Goal: Task Accomplishment & Management: Manage account settings

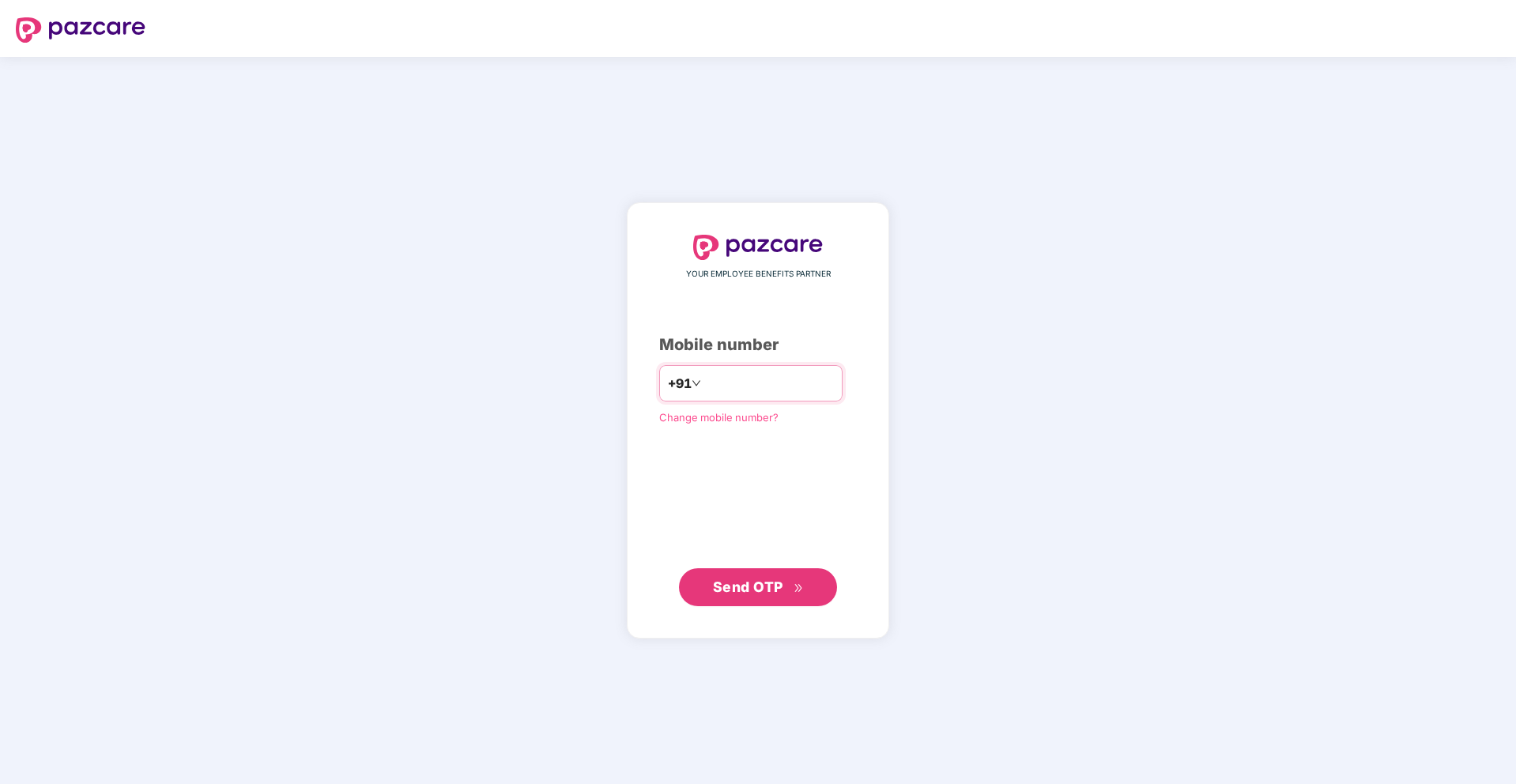
type input "**********"
click at [768, 599] on button "Send OTP" at bounding box center [758, 587] width 158 height 38
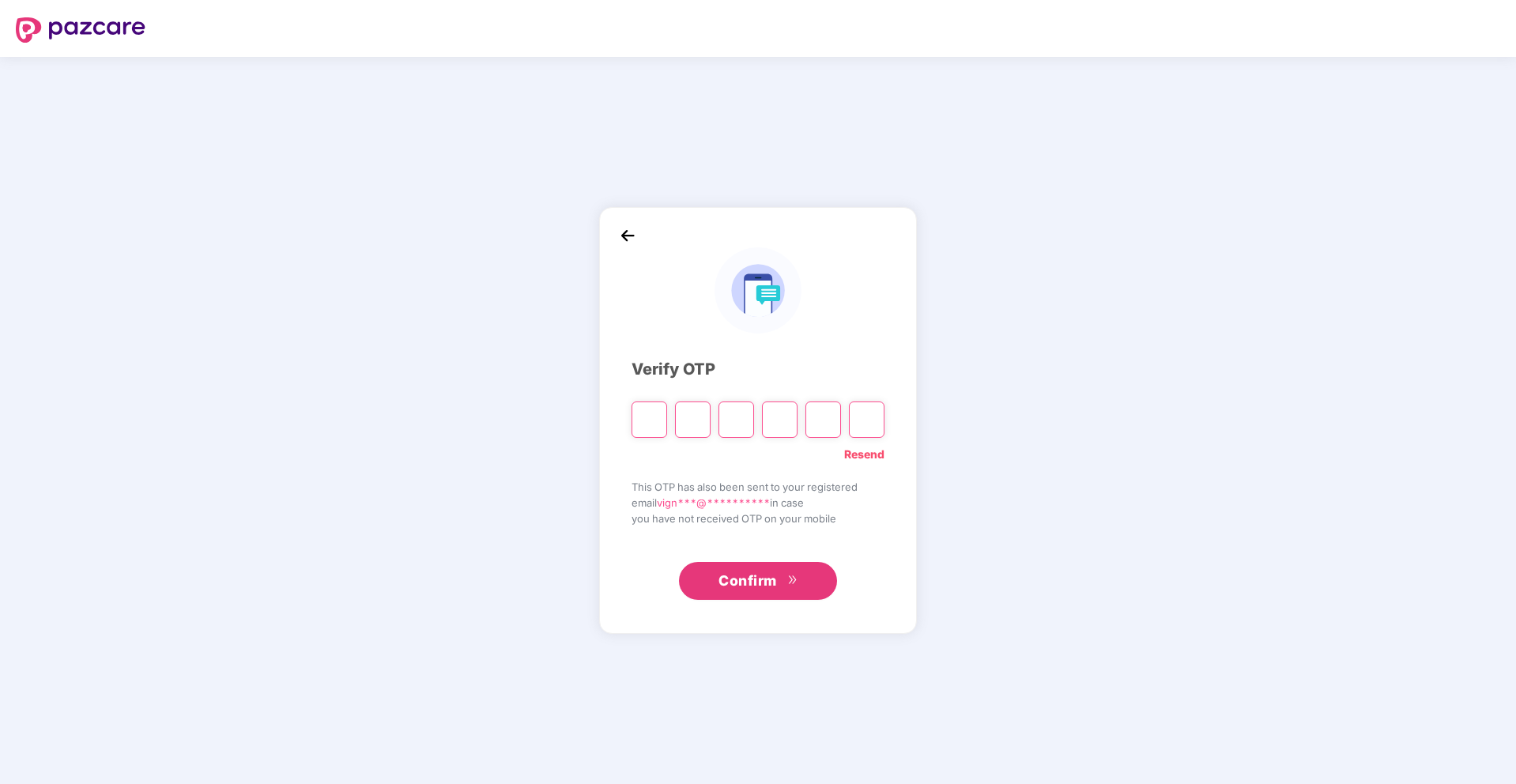
click at [661, 420] on input "Please enter verification code. Digit 1" at bounding box center [649, 419] width 35 height 36
paste input "*"
type input "*"
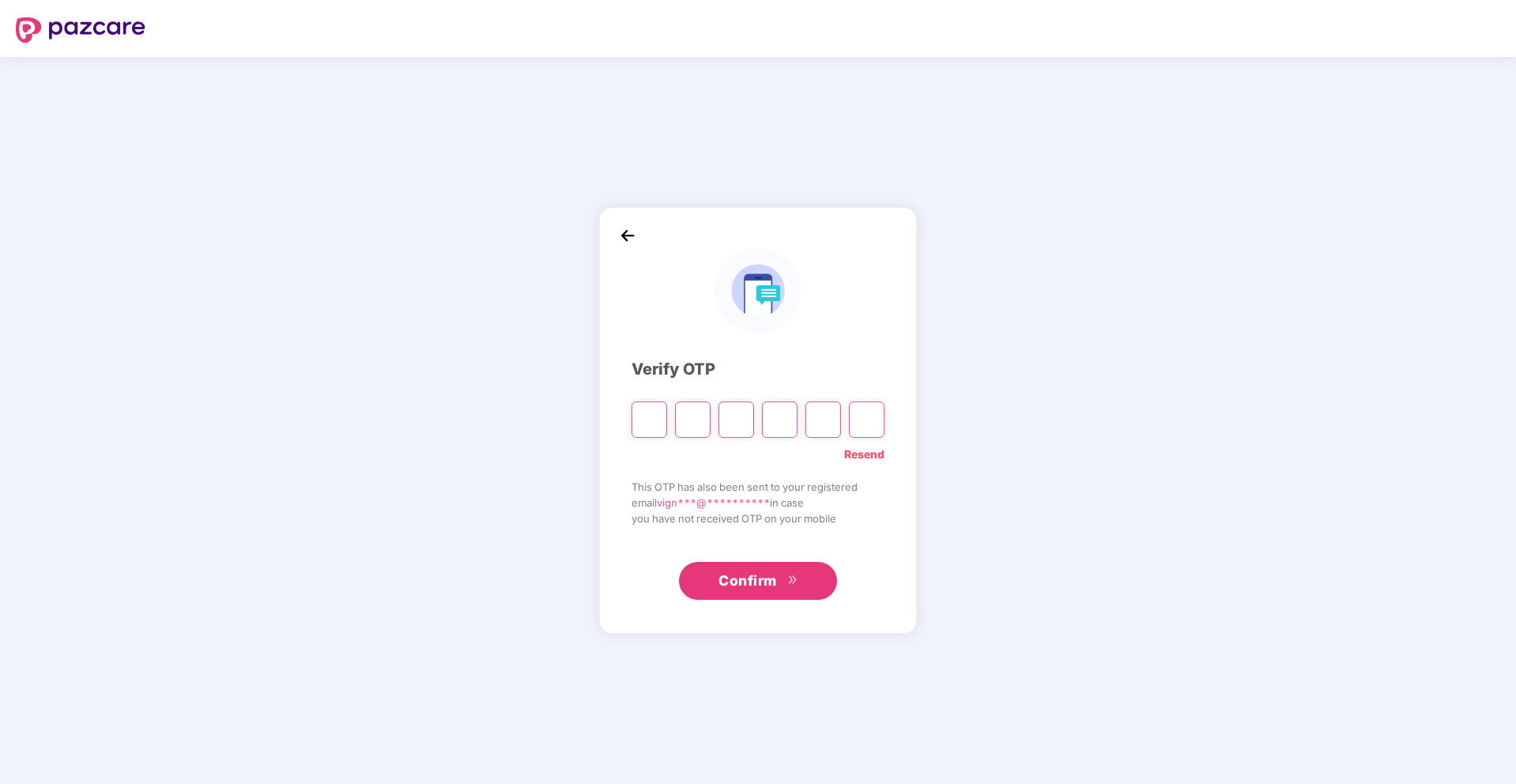
type input "*"
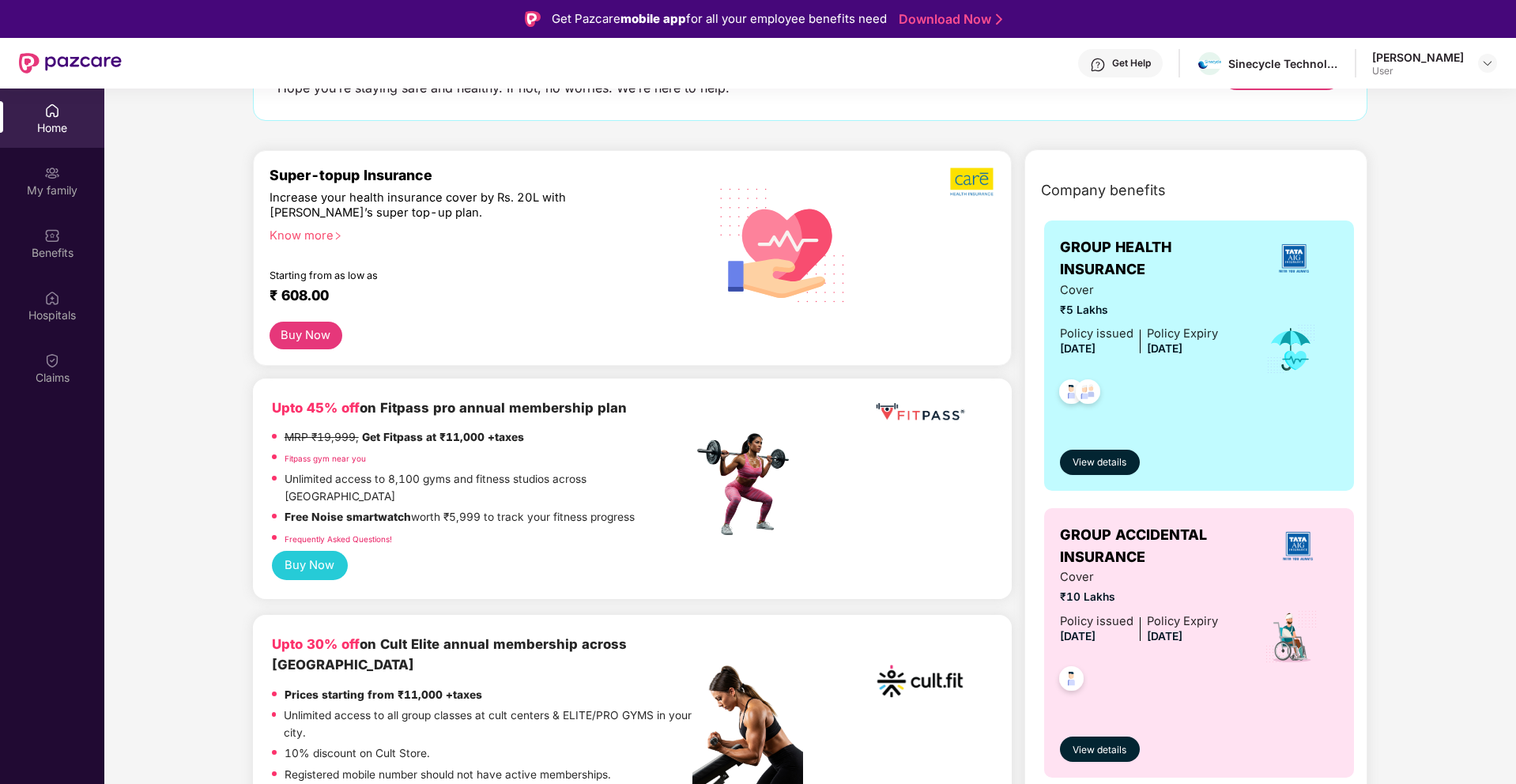
scroll to position [138, 0]
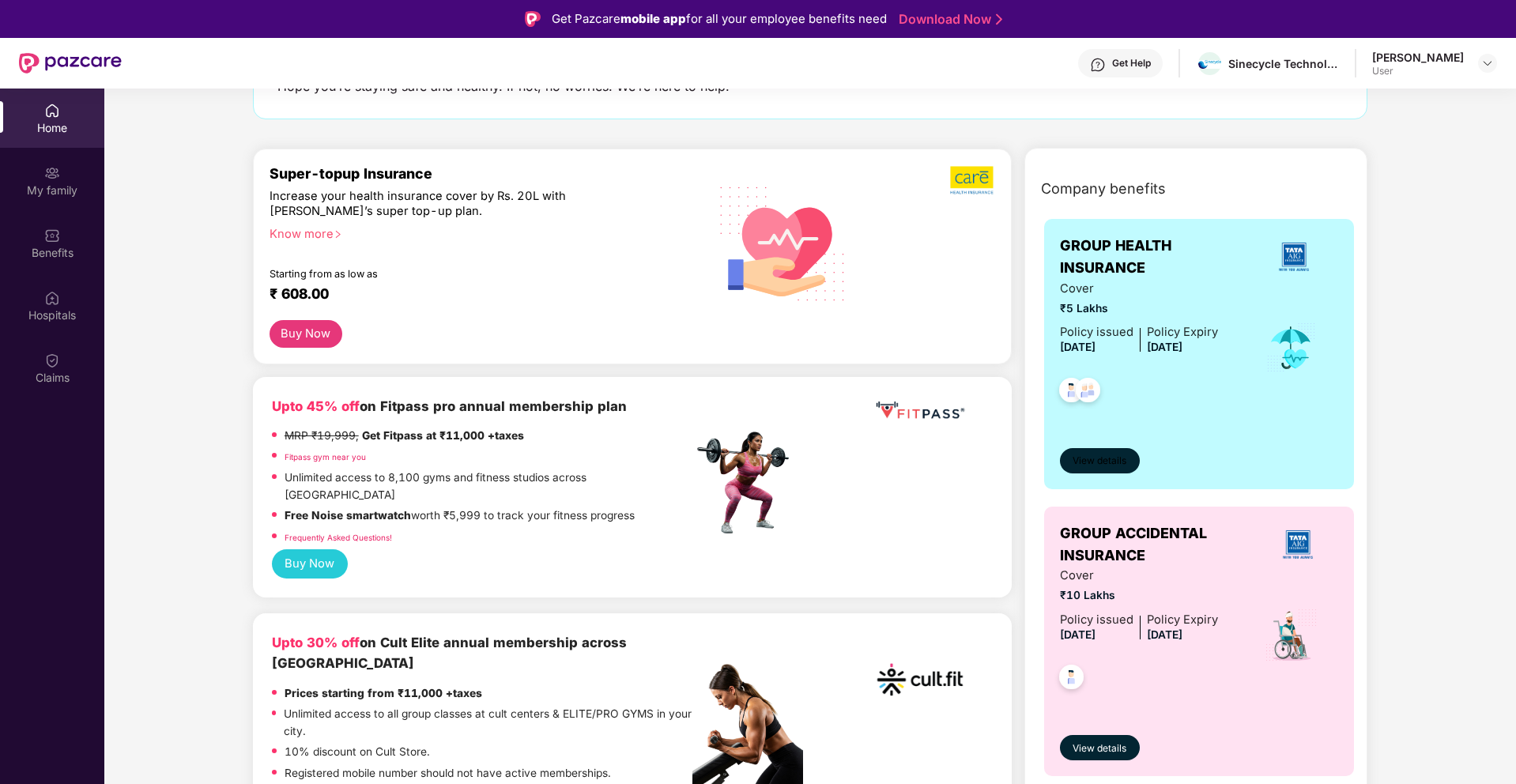
click at [1114, 458] on span "View details" at bounding box center [1099, 461] width 53 height 15
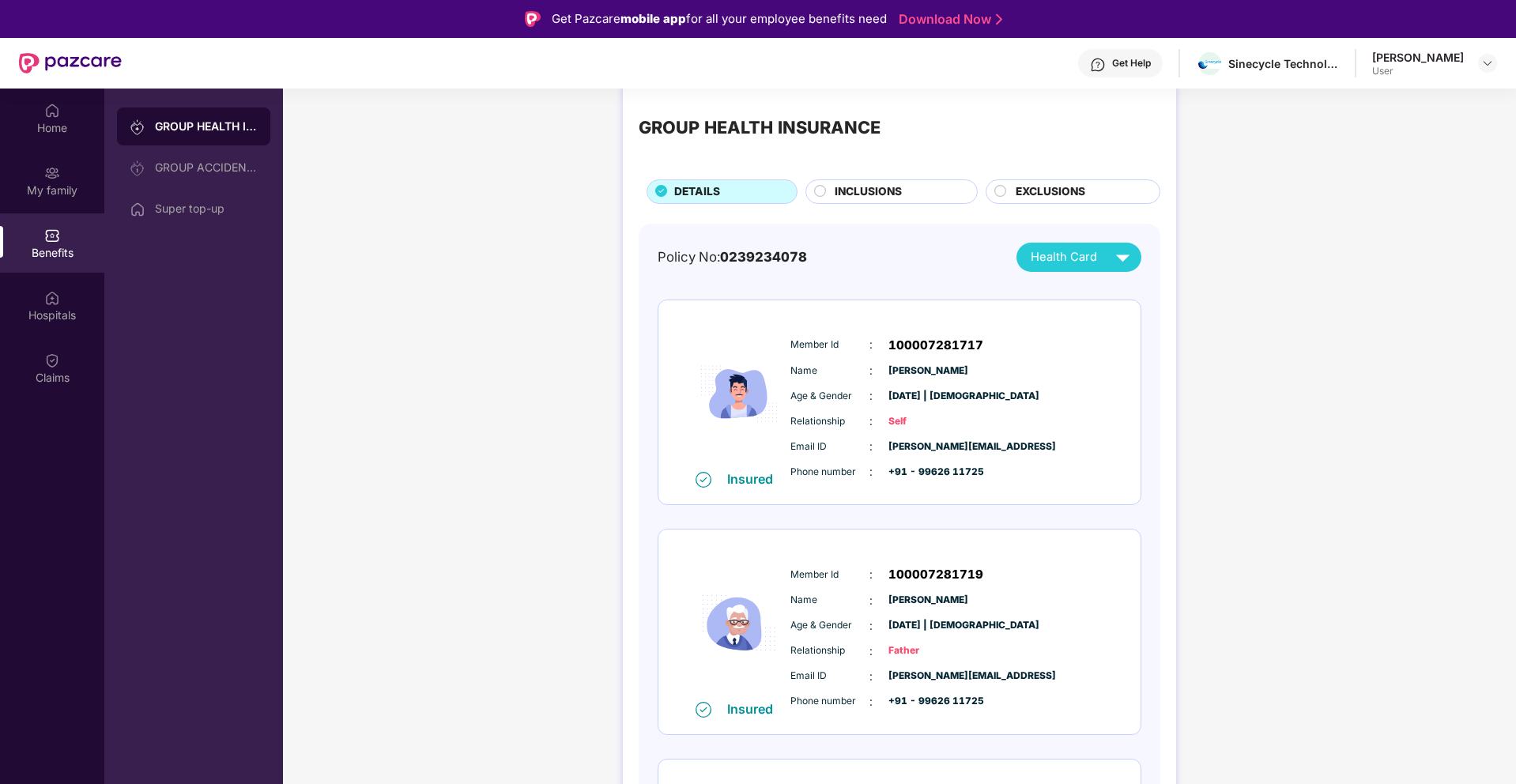
scroll to position [0, 0]
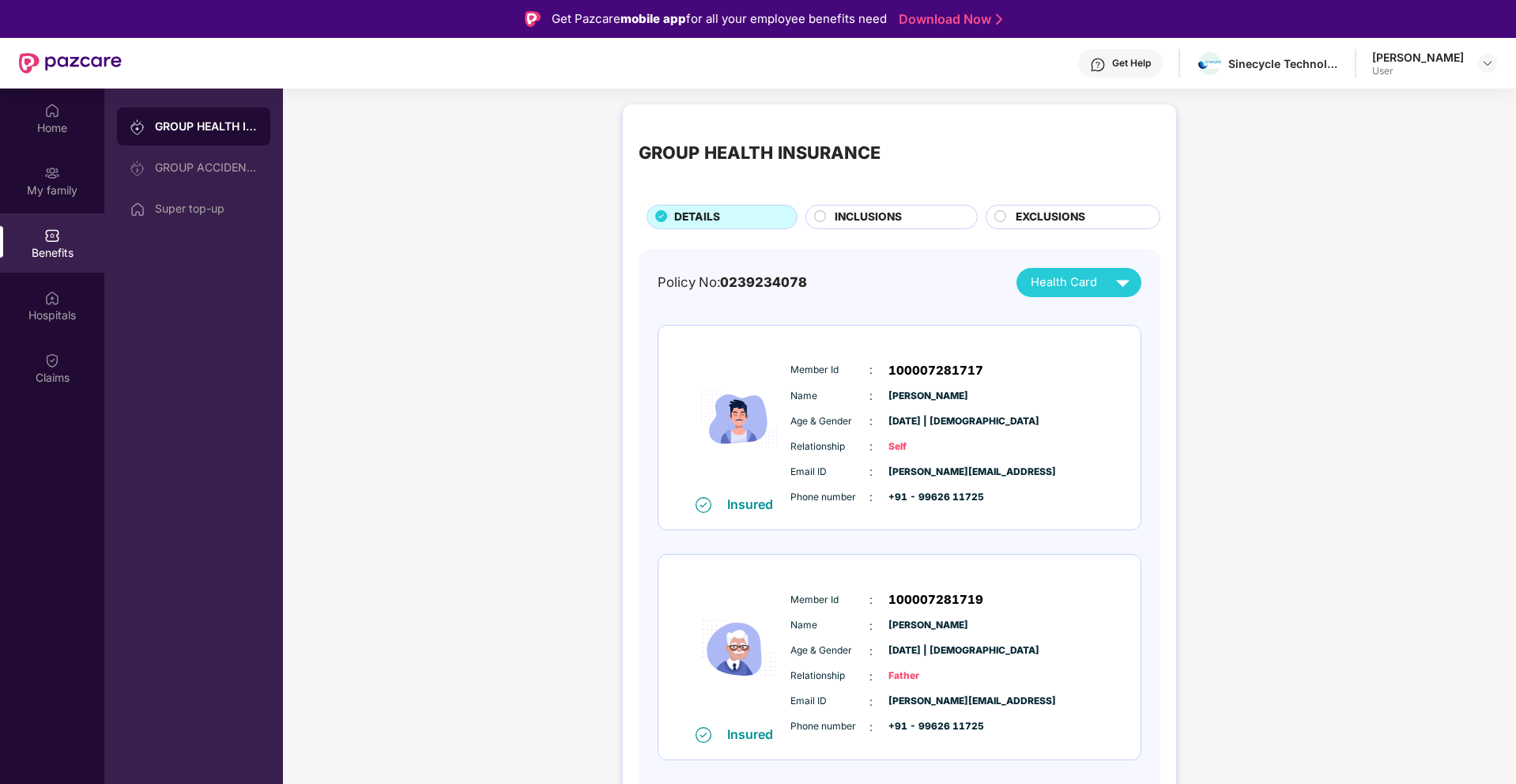
click at [927, 211] on div "INCLUSIONS" at bounding box center [897, 218] width 142 height 20
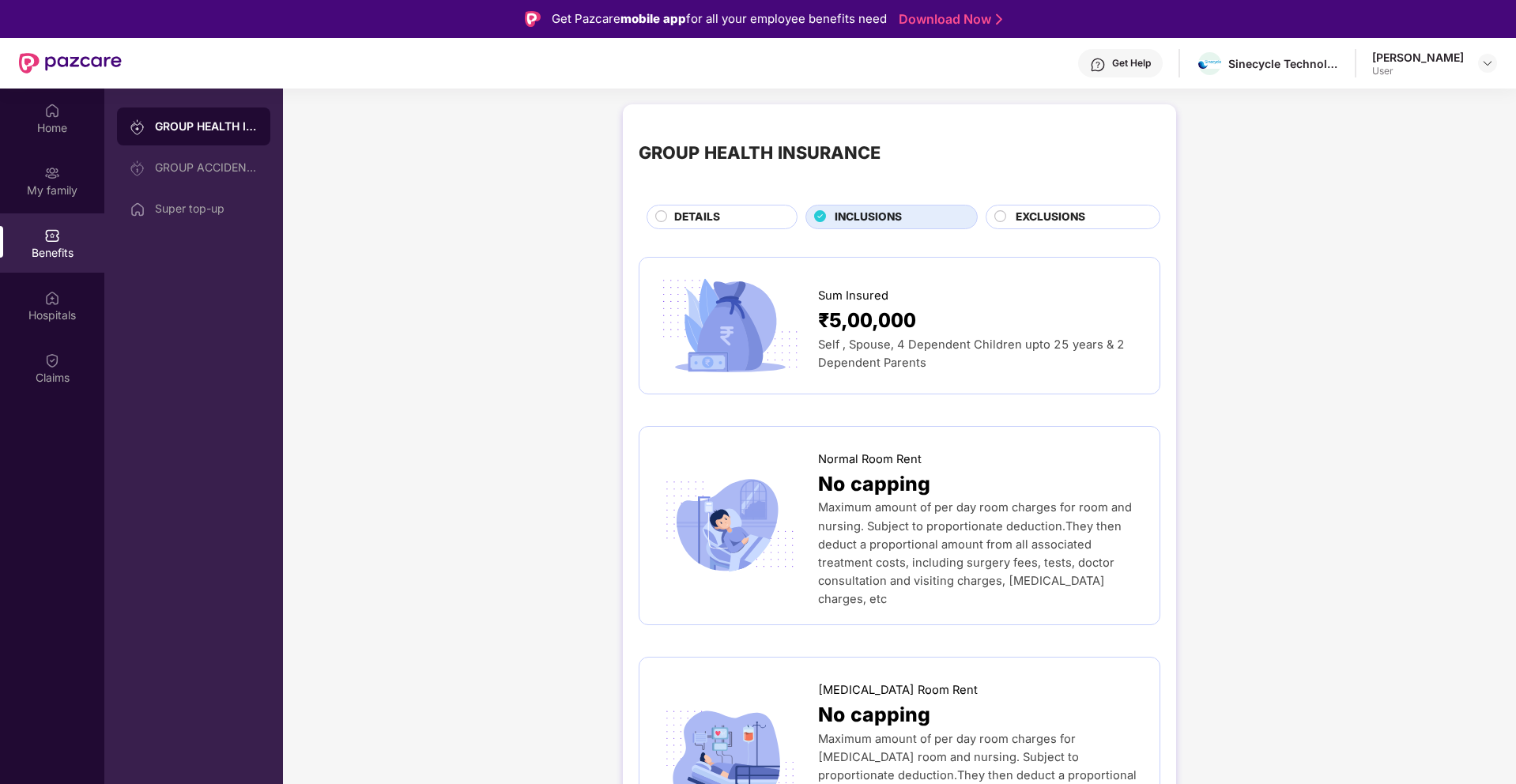
click at [1063, 221] on span "EXCLUSIONS" at bounding box center [1050, 217] width 70 height 17
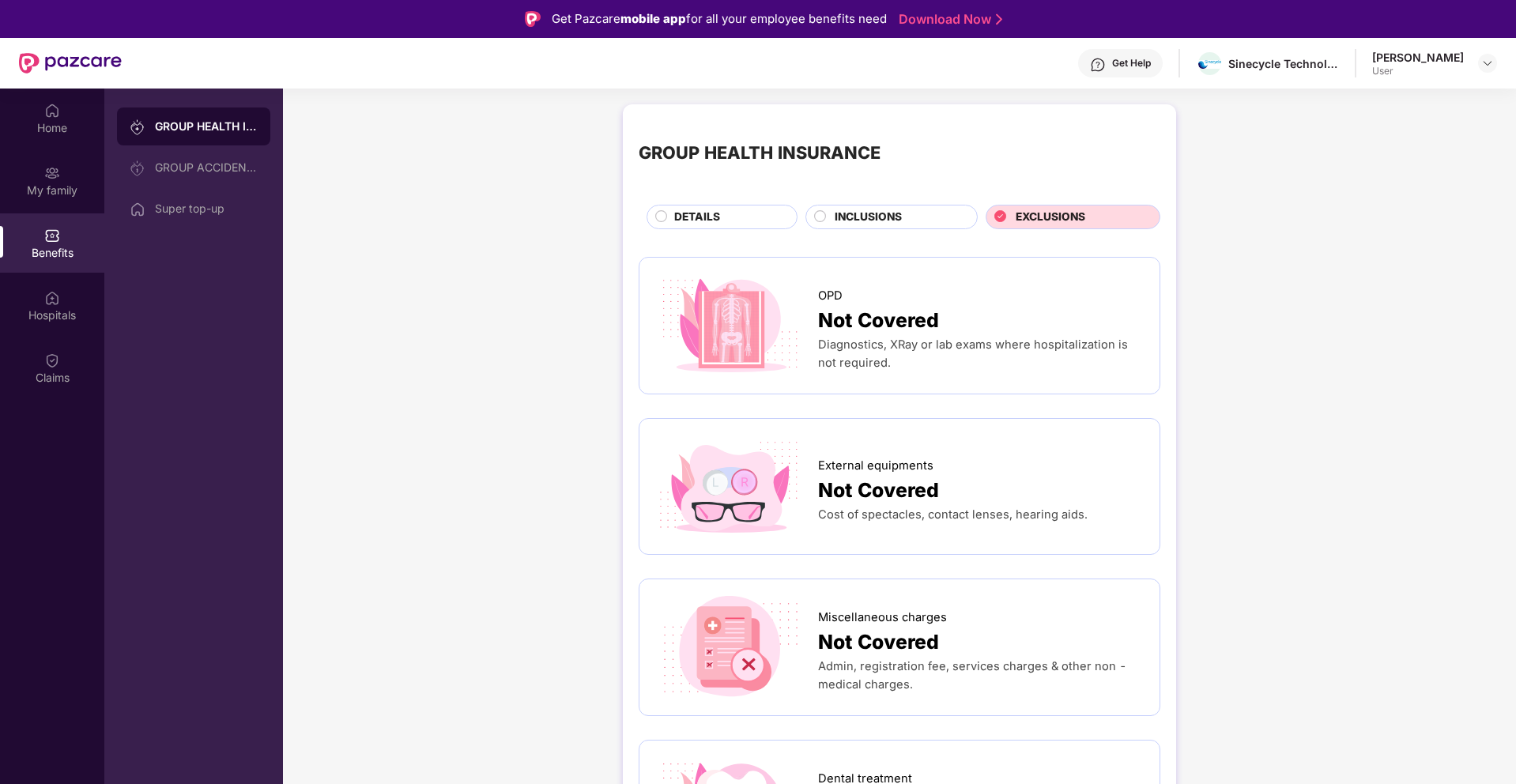
click at [869, 223] on span "INCLUSIONS" at bounding box center [869, 217] width 67 height 17
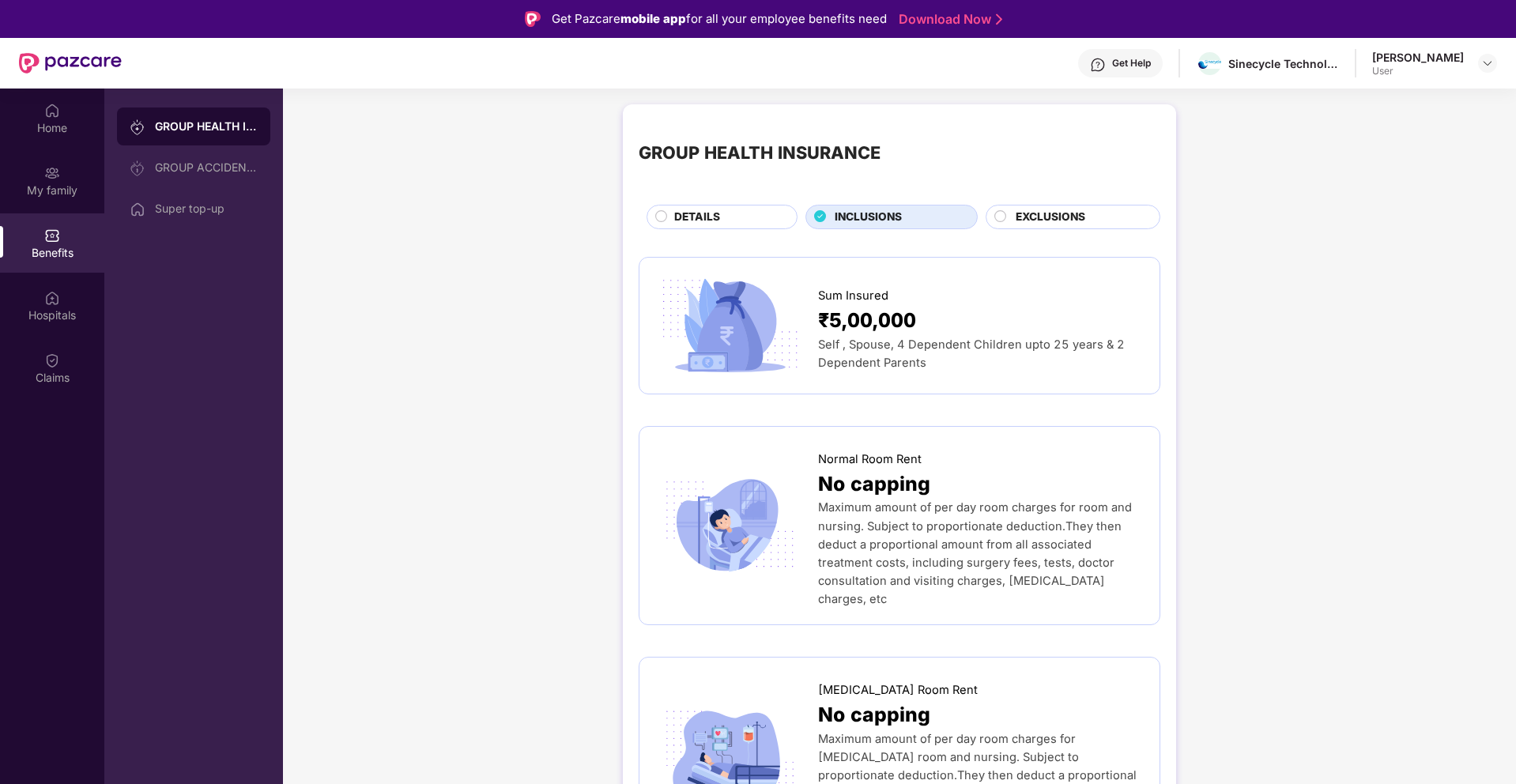
click at [733, 222] on div "DETAILS" at bounding box center [727, 218] width 123 height 20
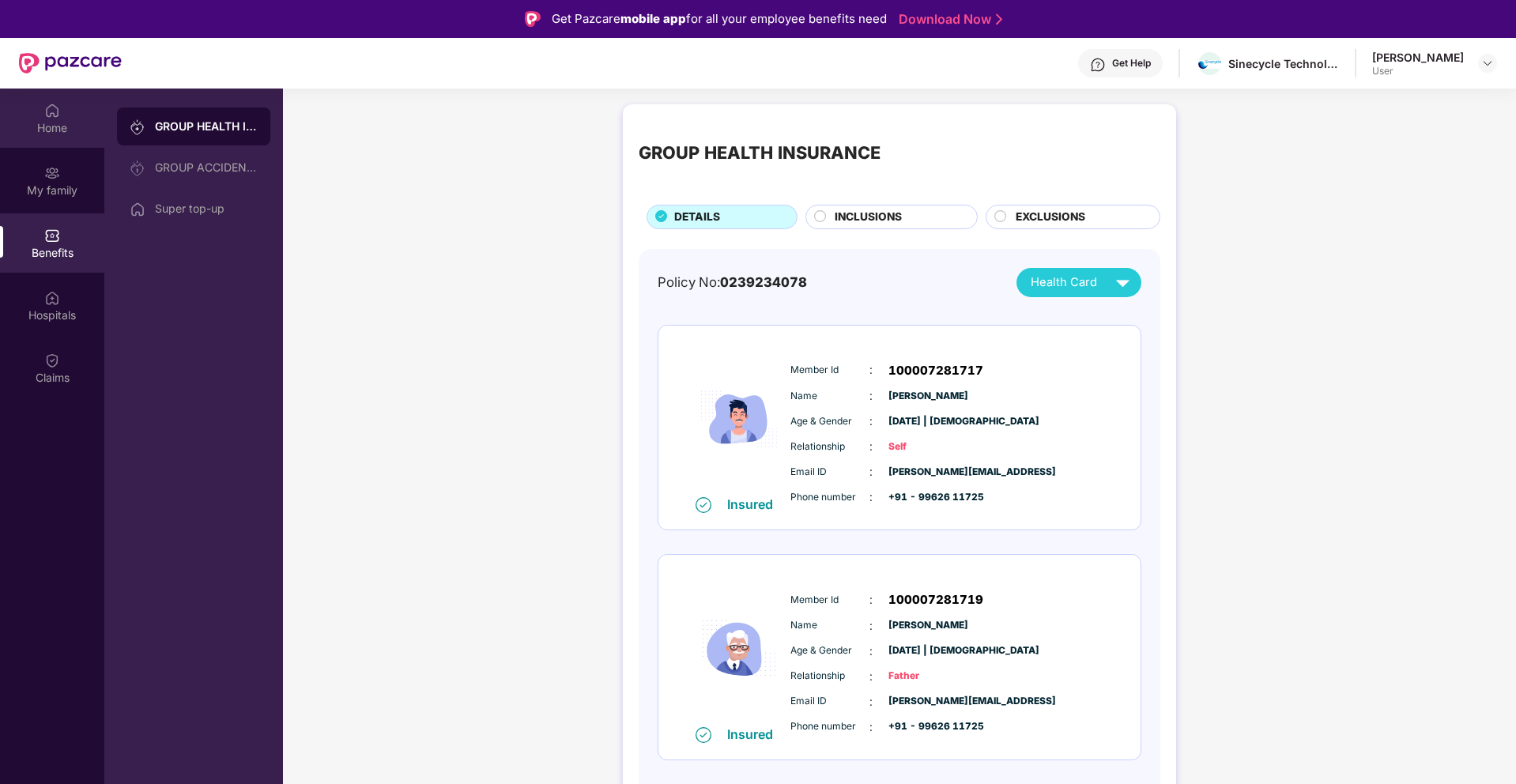
click at [75, 127] on div "Home" at bounding box center [52, 128] width 104 height 16
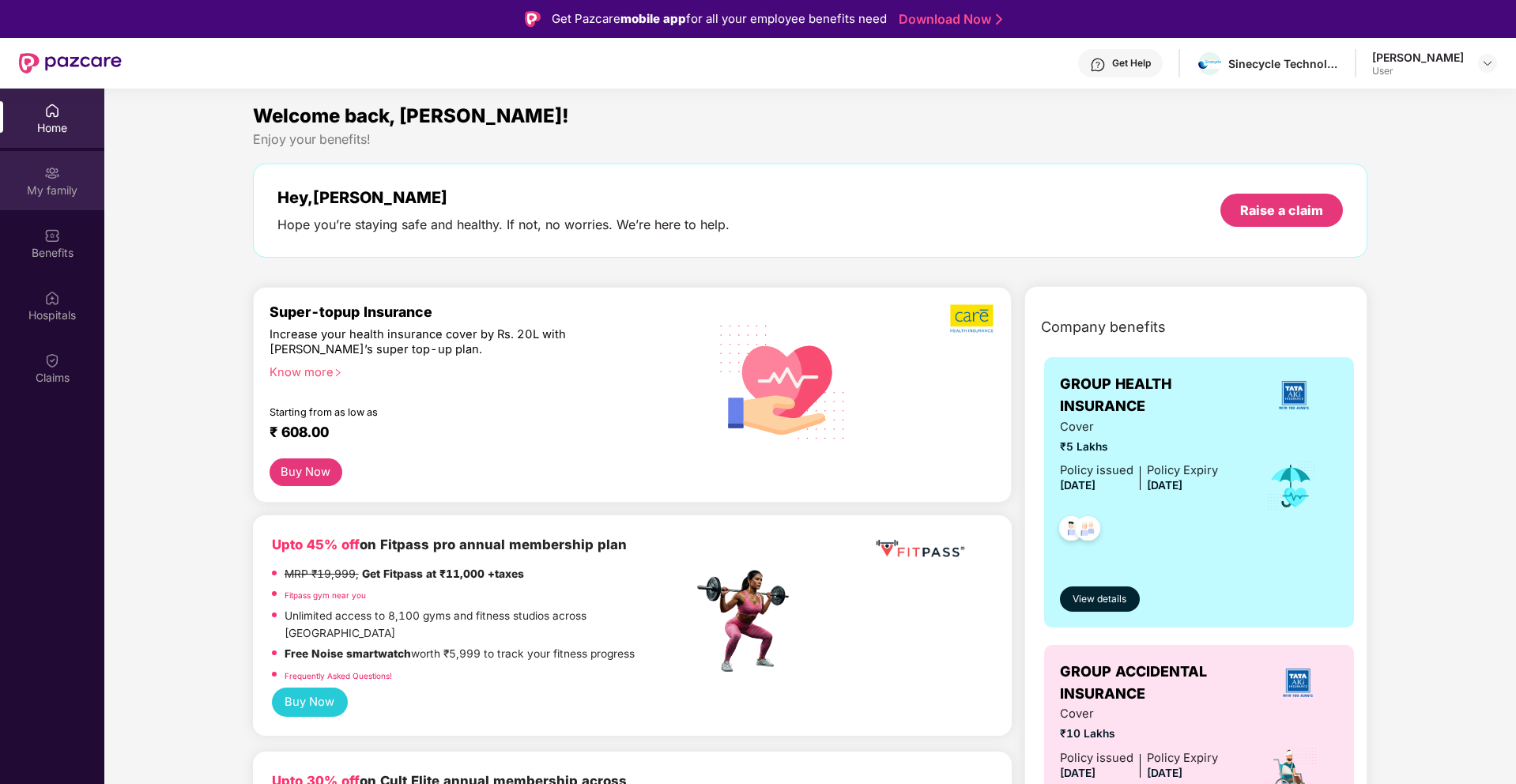
click at [54, 184] on div "My family" at bounding box center [52, 191] width 104 height 16
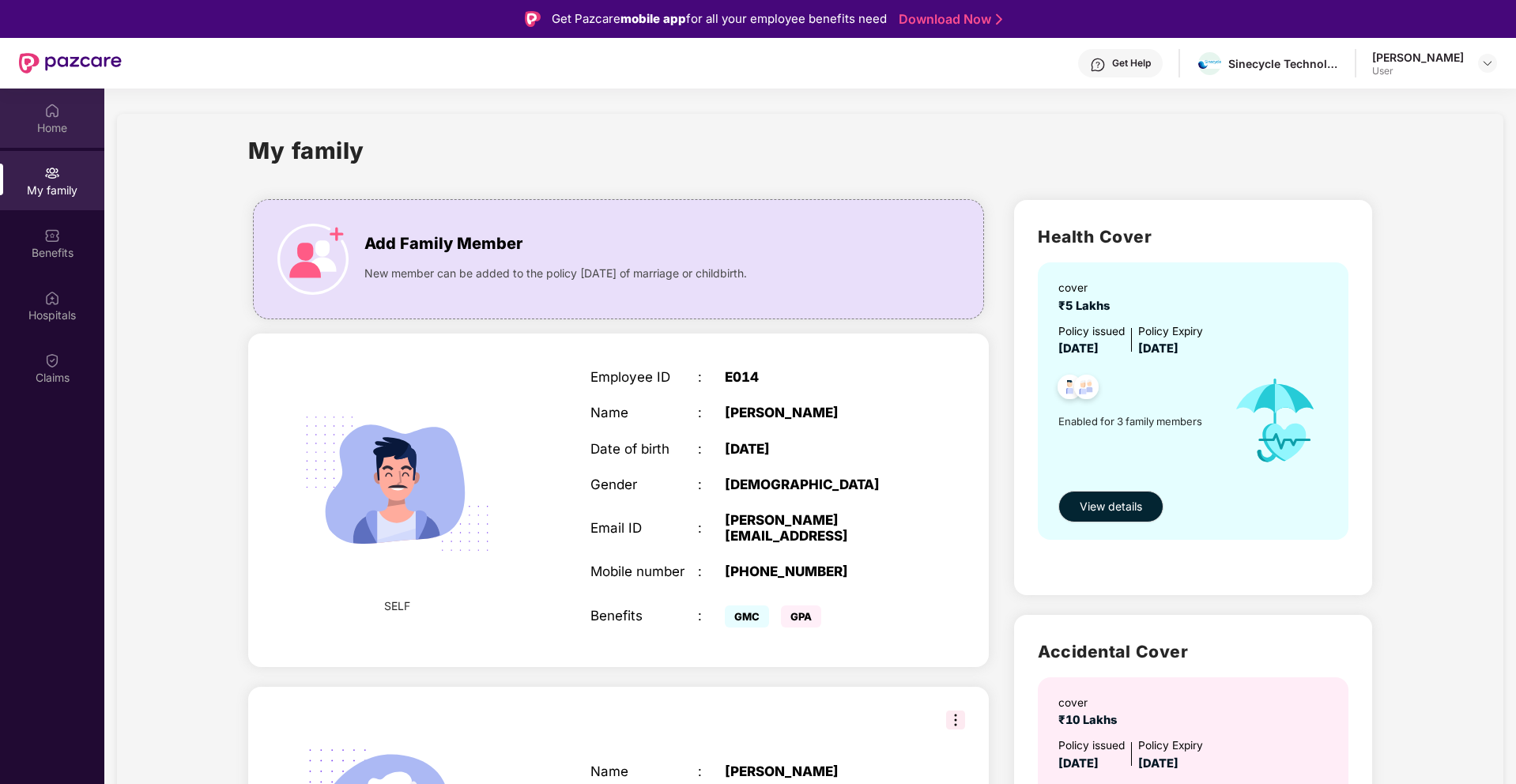
click at [59, 114] on img at bounding box center [52, 110] width 16 height 16
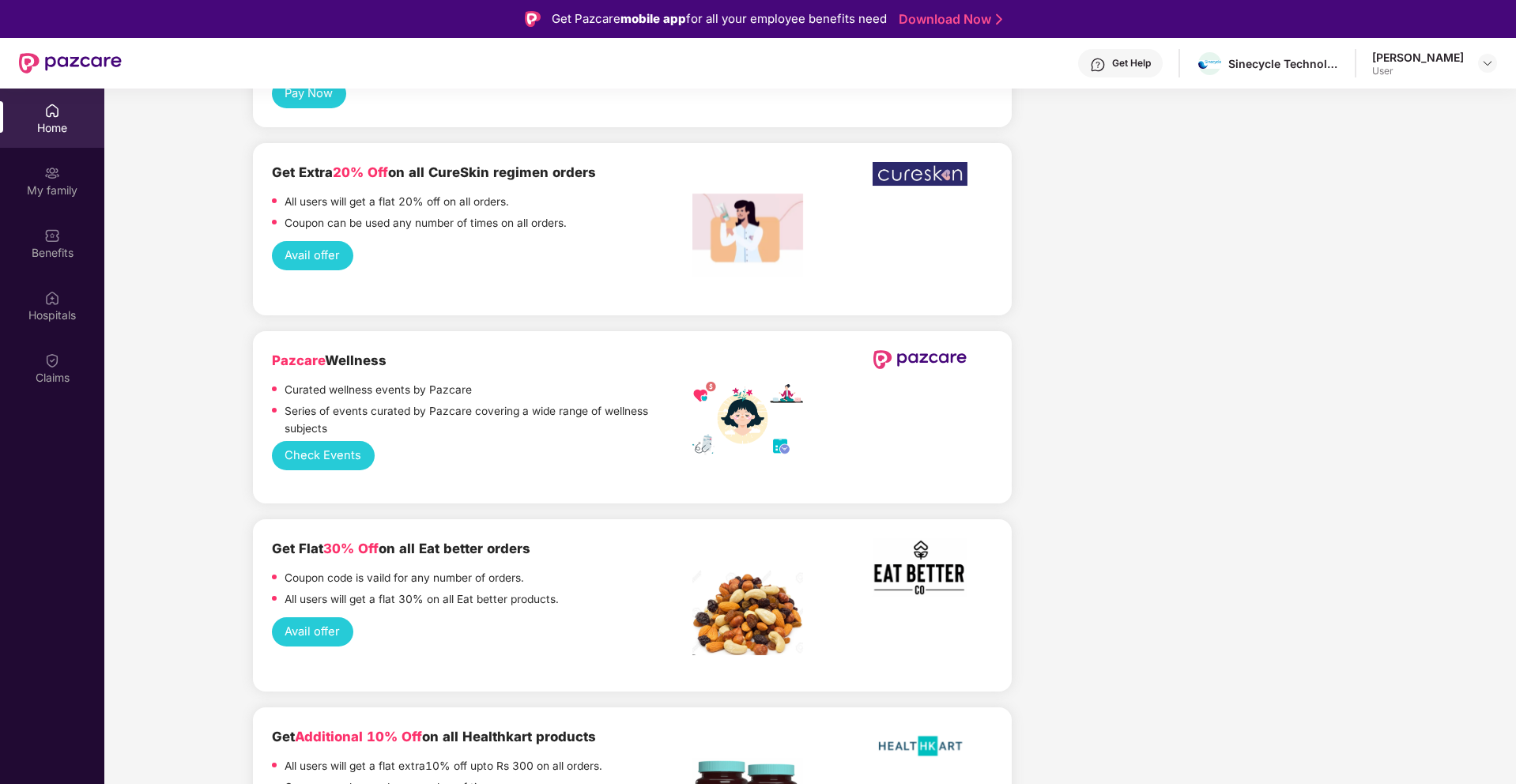
scroll to position [2442, 0]
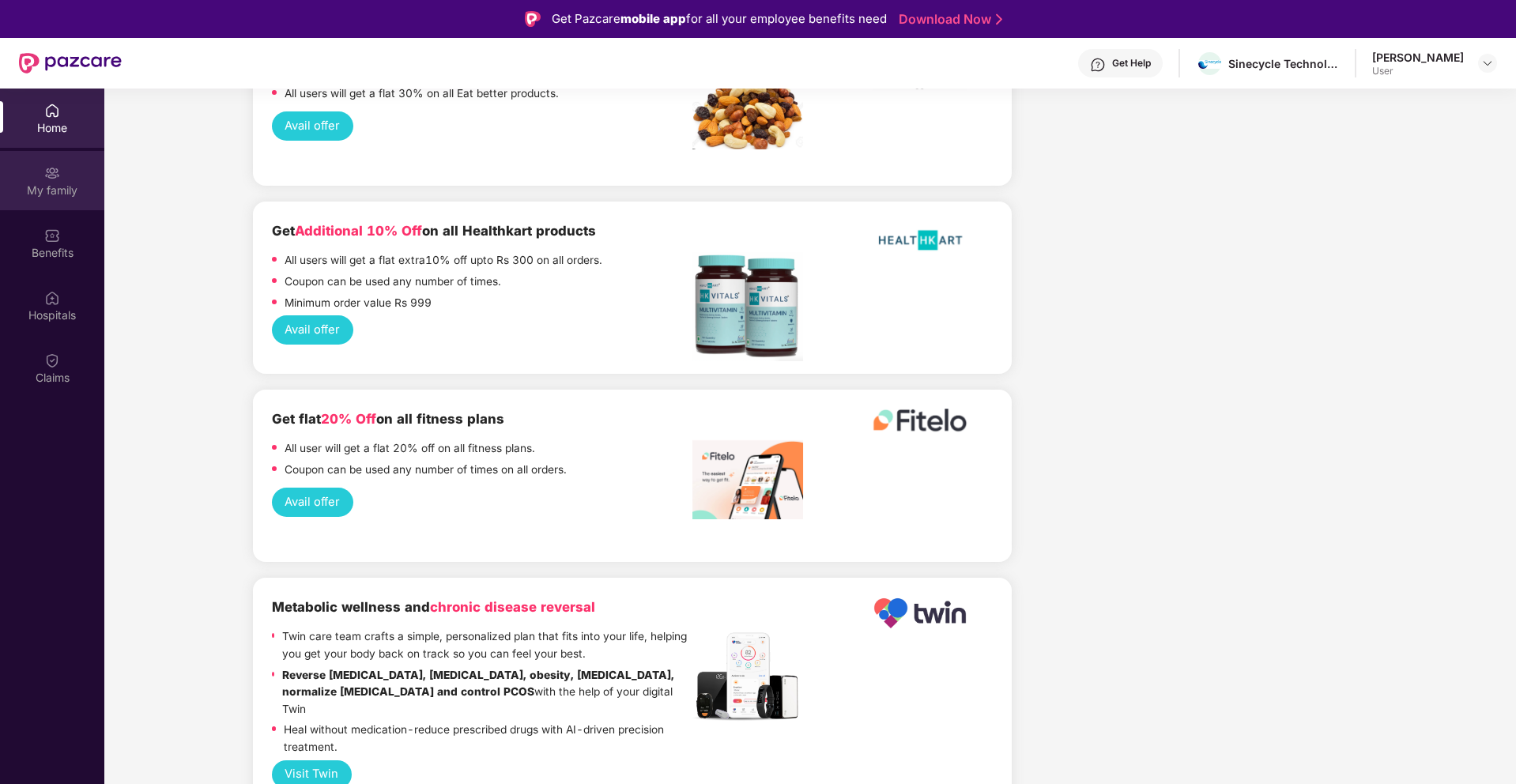
click at [63, 185] on div "My family" at bounding box center [52, 191] width 104 height 16
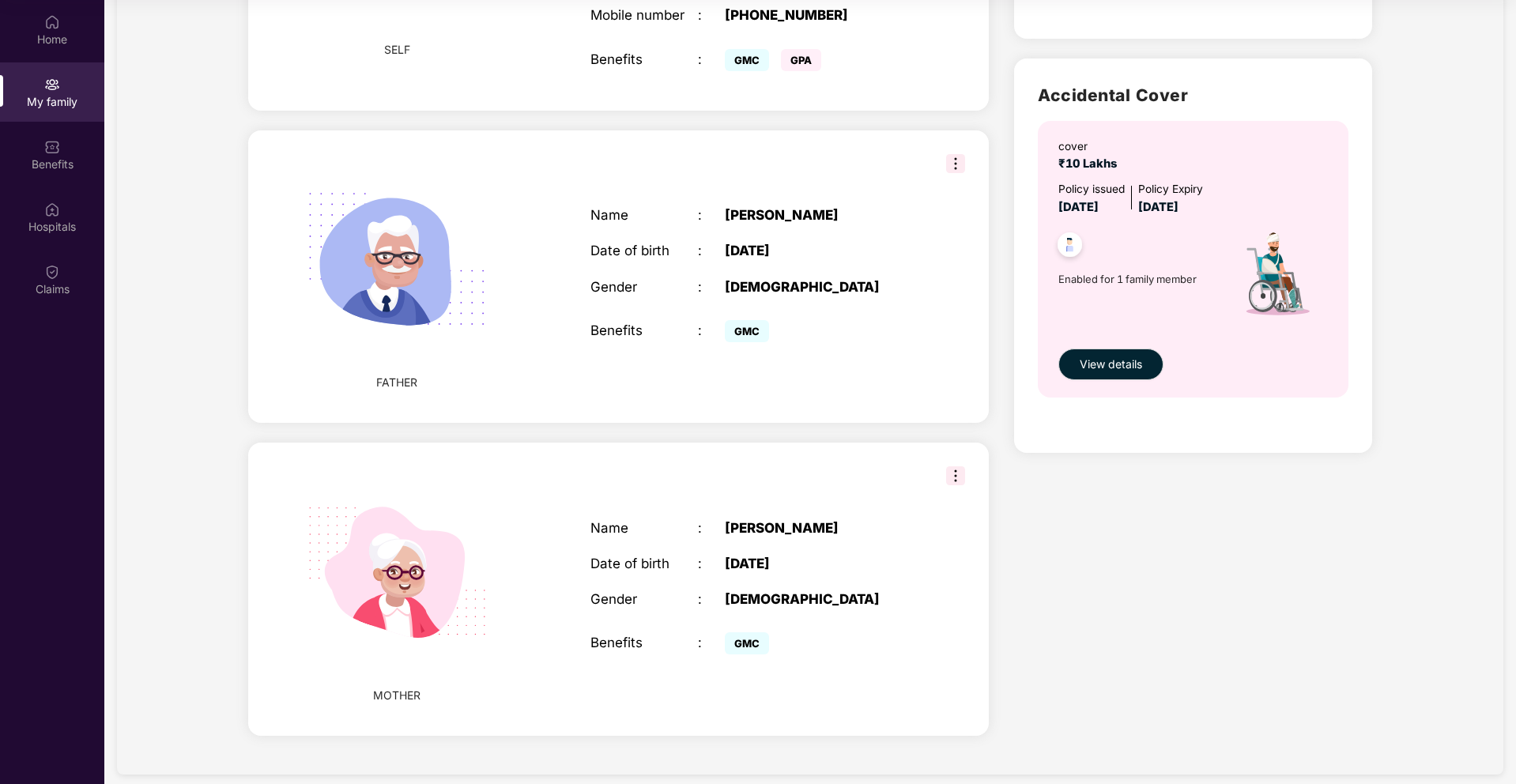
scroll to position [0, 0]
